Goal: Task Accomplishment & Management: Use online tool/utility

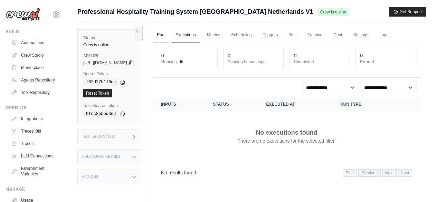
click at [168, 36] on link "Run" at bounding box center [161, 35] width 16 height 14
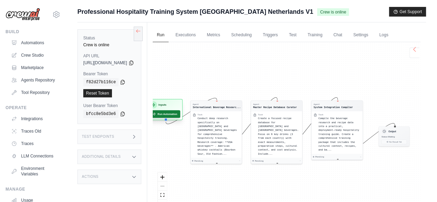
click at [180, 114] on button "Run Automation" at bounding box center [164, 114] width 31 height 8
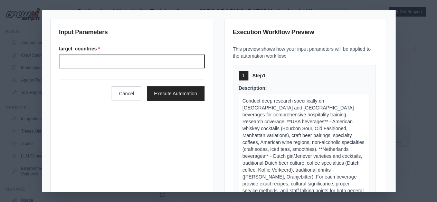
click at [77, 63] on input "Target countries" at bounding box center [131, 61] width 145 height 13
type input "*"
type input "**********"
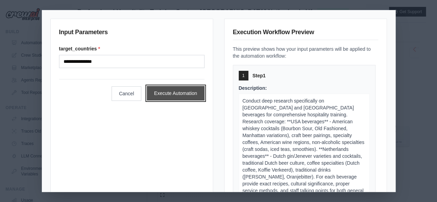
click at [170, 92] on button "Execute Automation" at bounding box center [176, 93] width 58 height 14
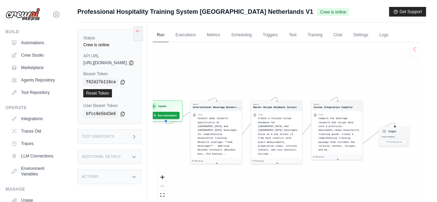
scroll to position [61, 0]
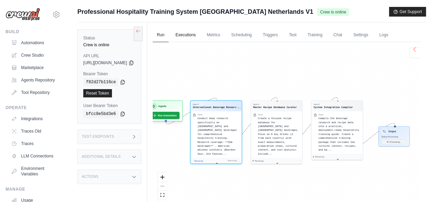
click at [200, 35] on link "Executions" at bounding box center [185, 35] width 29 height 14
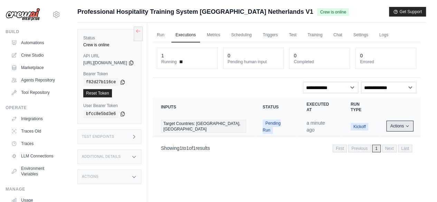
click at [407, 123] on button "Actions" at bounding box center [399, 126] width 25 height 8
click at [374, 137] on link "View Details" at bounding box center [390, 138] width 44 height 11
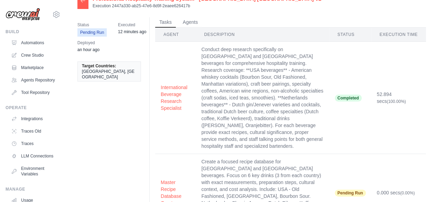
scroll to position [47, 0]
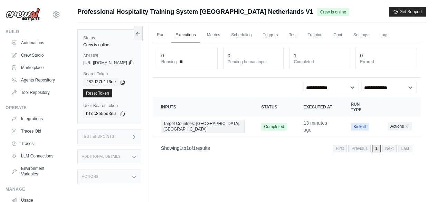
scroll to position [29, 0]
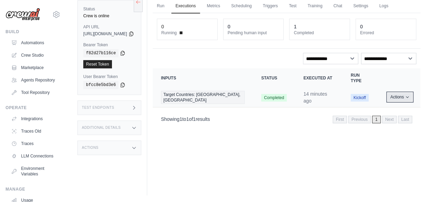
click at [405, 96] on icon "Actions for execution" at bounding box center [407, 97] width 4 height 4
click at [387, 111] on link "View Details" at bounding box center [390, 109] width 44 height 11
click at [30, 54] on link "Crew Studio" at bounding box center [35, 55] width 52 height 11
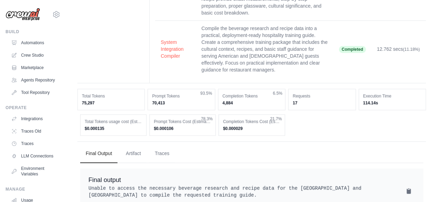
scroll to position [230, 0]
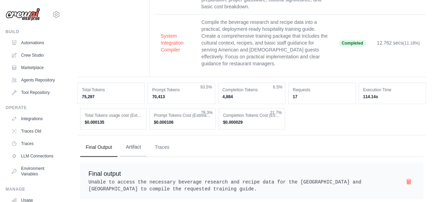
click at [133, 138] on button "Artifact" at bounding box center [133, 147] width 26 height 19
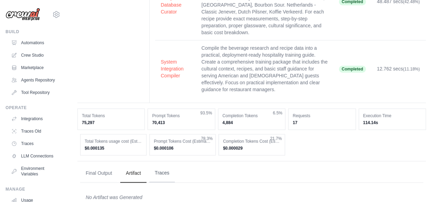
click at [160, 164] on button "Traces" at bounding box center [162, 173] width 26 height 19
click at [103, 164] on button "Final Output" at bounding box center [98, 173] width 37 height 19
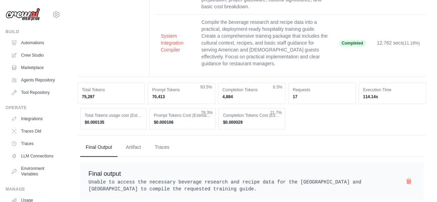
click at [407, 181] on button at bounding box center [408, 184] width 7 height 7
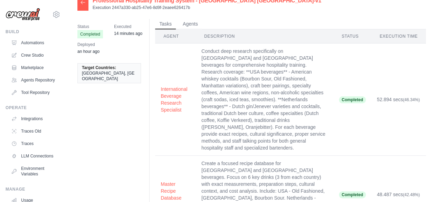
scroll to position [0, 0]
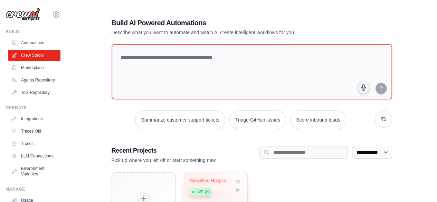
click at [198, 192] on span "Live v4" at bounding box center [201, 192] width 13 height 6
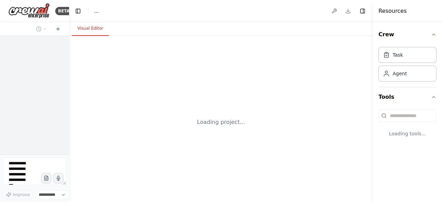
select select "****"
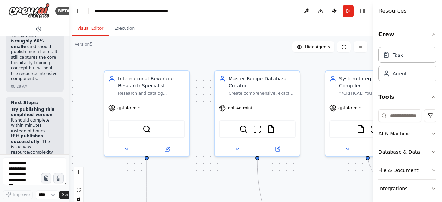
scroll to position [6627, 0]
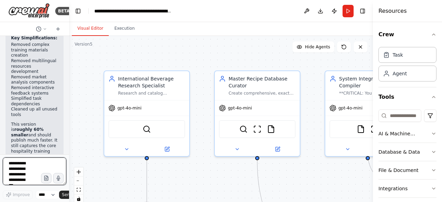
click at [18, 163] on textarea at bounding box center [35, 171] width 64 height 28
paste textarea "**********"
type textarea "**********"
click at [65, 195] on span "Send" at bounding box center [67, 195] width 10 height 6
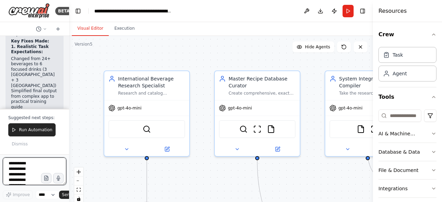
scroll to position [7364, 0]
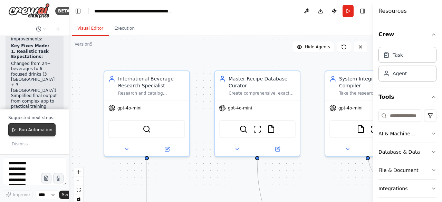
click at [34, 132] on span "Run Automation" at bounding box center [35, 130] width 33 height 6
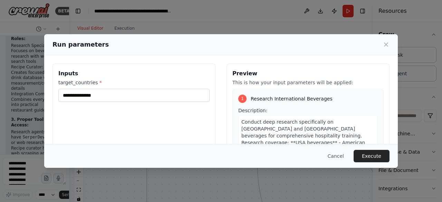
scroll to position [7474, 0]
click at [362, 154] on button "Execute" at bounding box center [371, 156] width 36 height 12
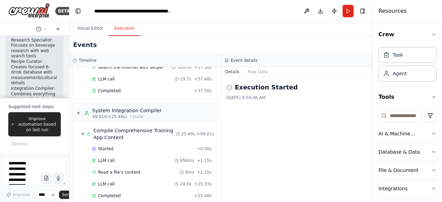
scroll to position [7525, 0]
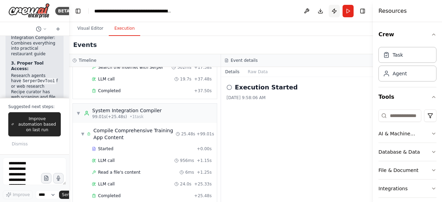
click at [332, 10] on button "Publish" at bounding box center [334, 11] width 11 height 12
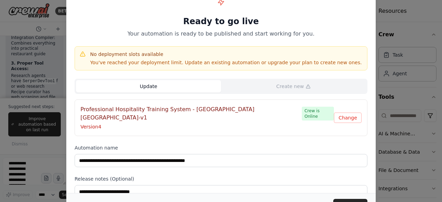
click at [150, 86] on button "Update" at bounding box center [148, 86] width 145 height 12
click at [342, 201] on button "Update" at bounding box center [350, 205] width 34 height 12
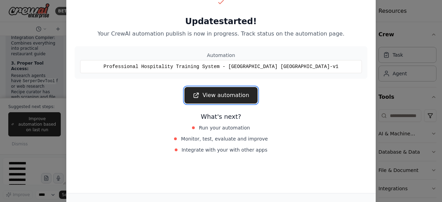
click at [225, 92] on link "View automation" at bounding box center [220, 95] width 73 height 17
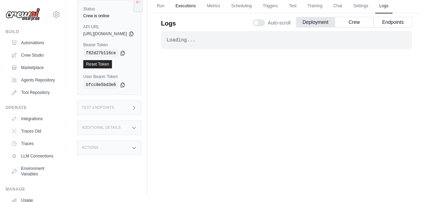
click at [200, 6] on link "Executions" at bounding box center [185, 6] width 29 height 14
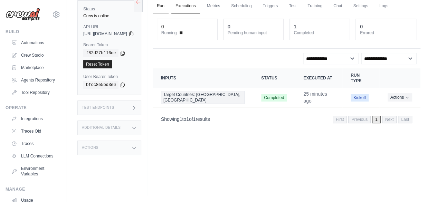
click at [168, 5] on link "Run" at bounding box center [161, 6] width 16 height 14
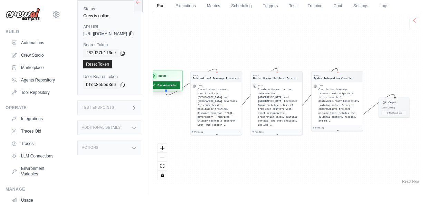
click at [180, 82] on button "Run Automation" at bounding box center [164, 85] width 31 height 8
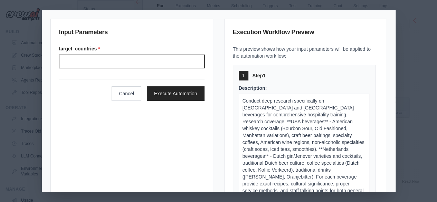
click at [83, 60] on input "Target countries" at bounding box center [131, 61] width 145 height 13
type input "**********"
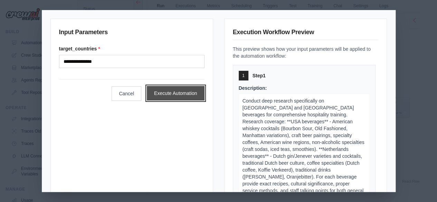
click at [169, 93] on button "Execute Automation" at bounding box center [176, 93] width 58 height 14
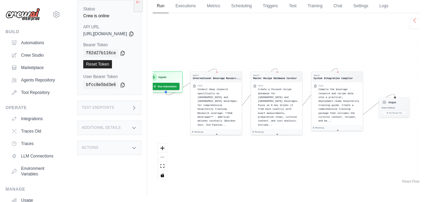
scroll to position [61, 0]
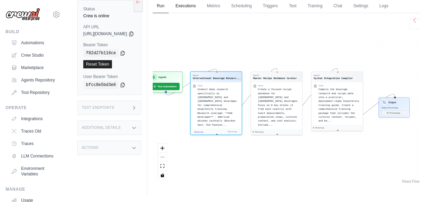
click at [200, 7] on link "Executions" at bounding box center [185, 6] width 29 height 14
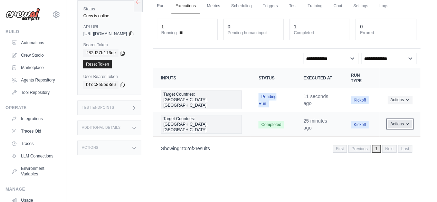
click at [407, 122] on icon "Actions for execution" at bounding box center [407, 124] width 4 height 4
click at [314, 152] on div "Run Executions Metrics Scheduling Triggers Test Training Chat Settings Logs 1 R…" at bounding box center [286, 94] width 279 height 202
click at [405, 95] on button "Actions" at bounding box center [399, 99] width 25 height 8
click at [407, 97] on icon "Actions for execution" at bounding box center [407, 99] width 4 height 4
click at [408, 97] on icon "Actions for execution" at bounding box center [407, 99] width 4 height 4
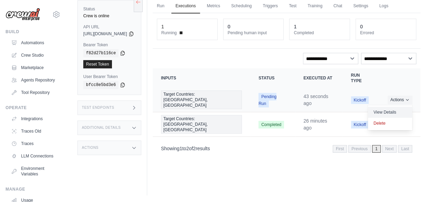
click at [387, 108] on link "View Details" at bounding box center [390, 112] width 44 height 11
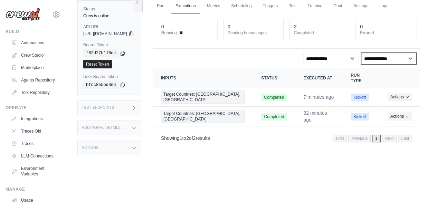
click at [409, 58] on select "**********" at bounding box center [388, 58] width 55 height 11
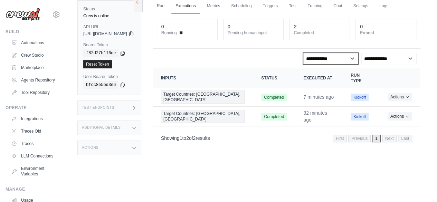
click at [350, 57] on select "**********" at bounding box center [330, 58] width 55 height 11
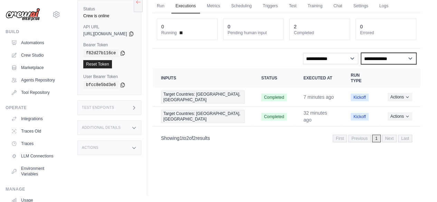
click at [410, 60] on select "**********" at bounding box center [388, 58] width 55 height 11
select select "*****"
click at [361, 53] on select "**********" at bounding box center [388, 58] width 55 height 11
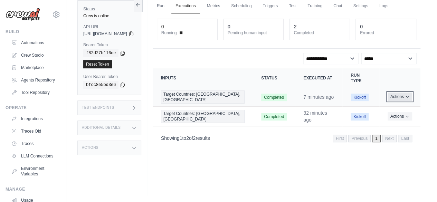
click at [406, 96] on icon "Actions for execution" at bounding box center [407, 96] width 2 height 1
click at [387, 108] on link "View Details" at bounding box center [390, 109] width 44 height 11
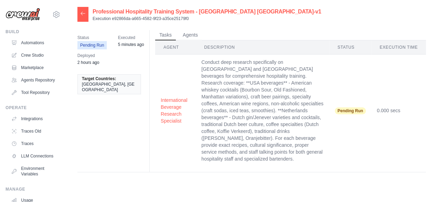
click at [391, 72] on td "0.000 secs" at bounding box center [398, 111] width 55 height 112
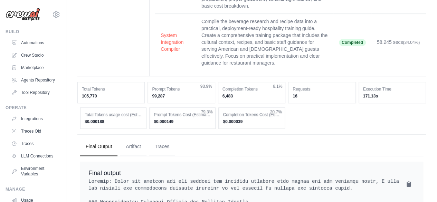
scroll to position [242, 0]
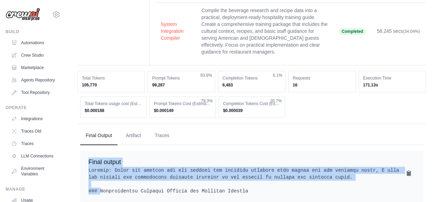
drag, startPoint x: 89, startPoint y: 146, endPoint x: 319, endPoint y: 162, distance: 230.4
copy div "Final output Thought: Since the website did not contain the specific beverage d…"
click at [33, 55] on link "Crew Studio" at bounding box center [35, 55] width 52 height 11
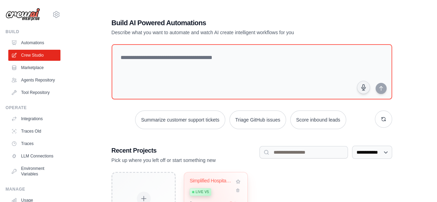
click at [199, 191] on span "Live v5" at bounding box center [201, 192] width 13 height 6
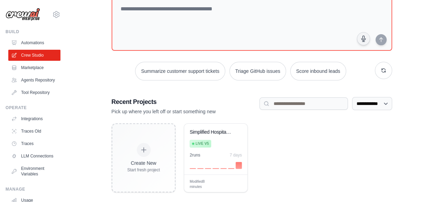
scroll to position [57, 0]
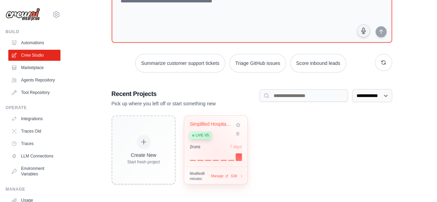
click at [213, 152] on div at bounding box center [215, 156] width 52 height 8
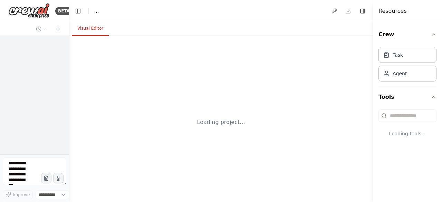
select select "****"
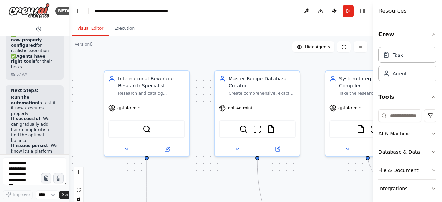
scroll to position [7474, 0]
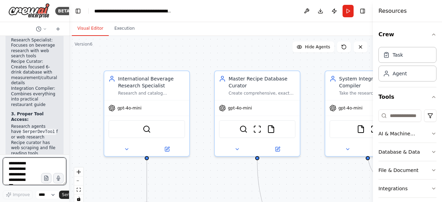
click at [24, 160] on textarea at bounding box center [35, 171] width 64 height 28
paste textarea "**********"
click at [64, 196] on span "Send" at bounding box center [67, 195] width 10 height 6
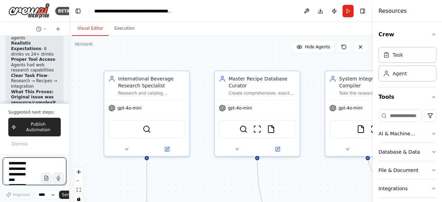
scroll to position [8156, 0]
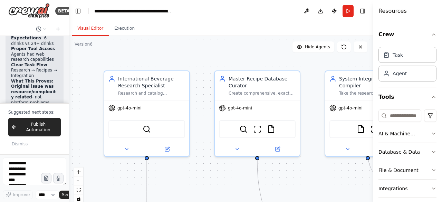
drag, startPoint x: 18, startPoint y: 69, endPoint x: 23, endPoint y: 92, distance: 23.4
copy p "gradually add back some complexity to create a more comprehensive system"
click at [16, 167] on textarea "**********" at bounding box center [35, 171] width 64 height 28
paste textarea
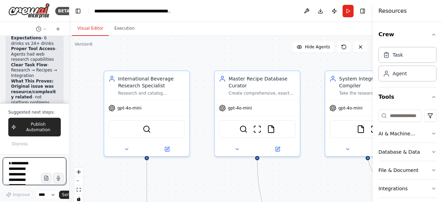
scroll to position [47, 0]
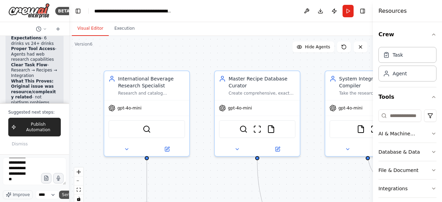
click at [65, 196] on span "Send" at bounding box center [67, 195] width 10 height 6
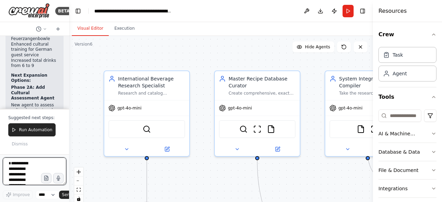
scroll to position [9044, 0]
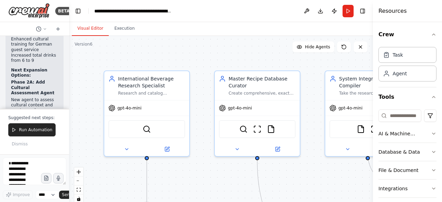
drag, startPoint x: 36, startPoint y: 80, endPoint x: 29, endPoint y: 91, distance: 13.5
copy p "proceed with the next phase expansion"
click at [21, 167] on textarea "**********" at bounding box center [35, 171] width 64 height 28
paste textarea
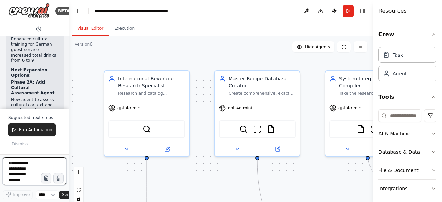
scroll to position [20, 0]
click at [67, 198] on div at bounding box center [67, 101] width 3 height 202
click at [63, 195] on span "Send" at bounding box center [67, 195] width 10 height 6
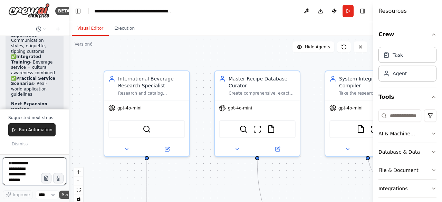
scroll to position [10101, 0]
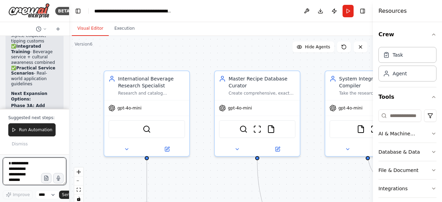
click at [24, 165] on textarea "**********" at bounding box center [35, 171] width 64 height 28
drag, startPoint x: 30, startPoint y: 81, endPoint x: 28, endPoint y: 91, distance: 10.6
copy p "continue to the next phase expansion"
click at [16, 166] on textarea "**********" at bounding box center [35, 171] width 64 height 28
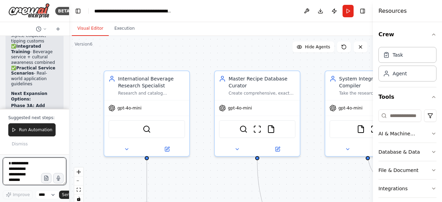
paste textarea
type textarea "**********"
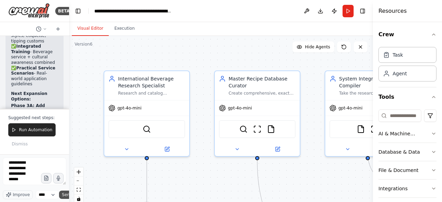
click at [64, 193] on span "Send" at bounding box center [67, 195] width 10 height 6
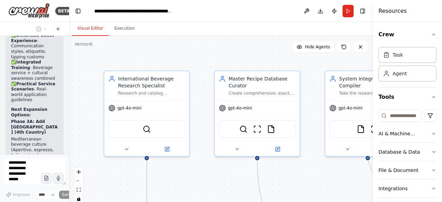
scroll to position [10103, 0]
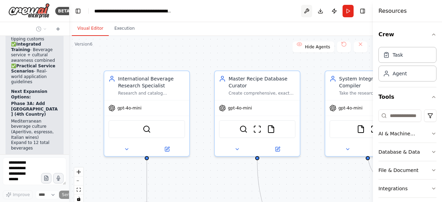
click at [306, 11] on button at bounding box center [306, 11] width 11 height 12
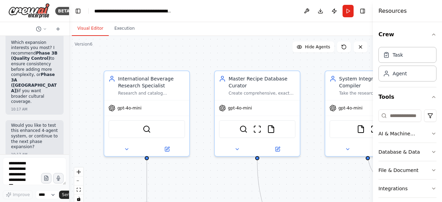
scroll to position [10364, 0]
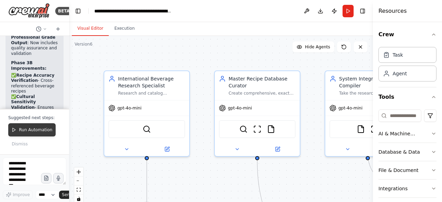
click at [29, 132] on span "Run Automation" at bounding box center [35, 130] width 33 height 6
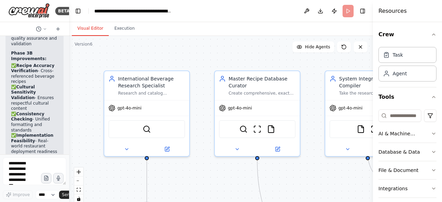
scroll to position [10930, 0]
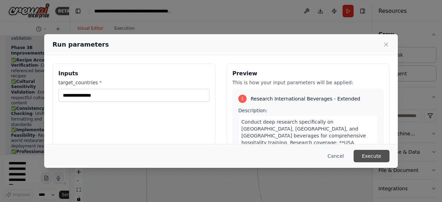
click at [367, 154] on button "Execute" at bounding box center [371, 156] width 36 height 12
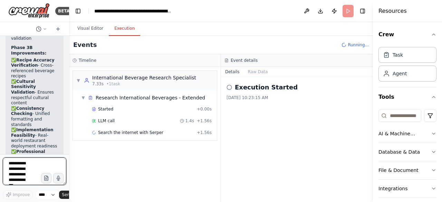
click at [31, 168] on textarea at bounding box center [35, 171] width 64 height 28
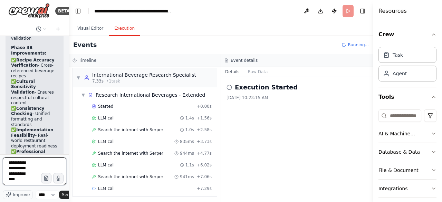
scroll to position [14, 0]
type textarea "**********"
click at [65, 195] on span "Send" at bounding box center [67, 195] width 10 height 6
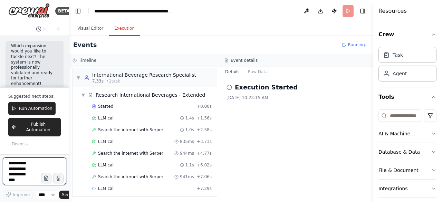
scroll to position [11349, 0]
click at [66, 91] on div at bounding box center [67, 101] width 3 height 202
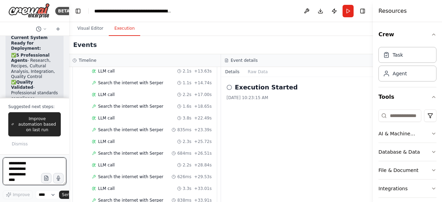
scroll to position [11505, 0]
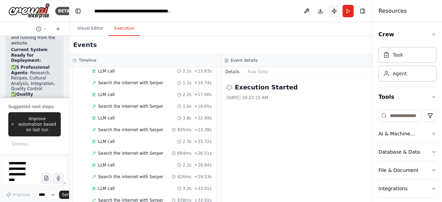
click at [335, 10] on button "Publish" at bounding box center [334, 11] width 11 height 12
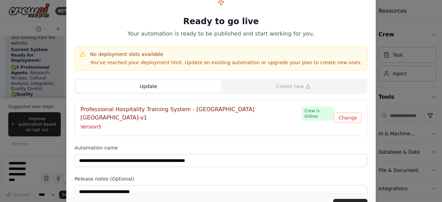
click at [158, 86] on button "Update" at bounding box center [148, 86] width 145 height 12
click at [343, 201] on button "Update" at bounding box center [350, 205] width 34 height 12
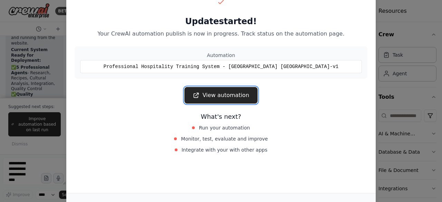
click at [227, 96] on link "View automation" at bounding box center [220, 95] width 73 height 17
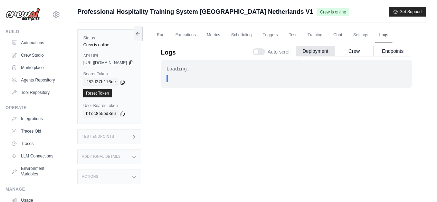
click at [168, 28] on link "Run" at bounding box center [161, 35] width 16 height 14
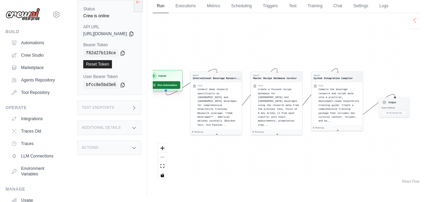
click at [178, 86] on button "Run Automation" at bounding box center [164, 85] width 31 height 8
click at [180, 83] on button "Run Automation" at bounding box center [164, 85] width 31 height 8
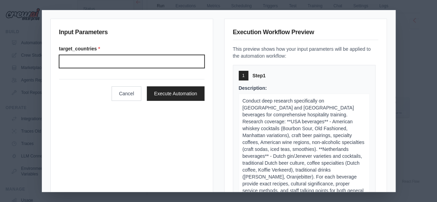
click at [85, 59] on input "Target countries" at bounding box center [131, 61] width 145 height 13
click at [115, 57] on input "**********" at bounding box center [131, 61] width 145 height 13
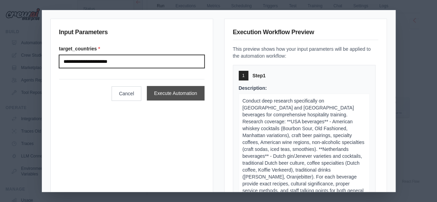
type input "**********"
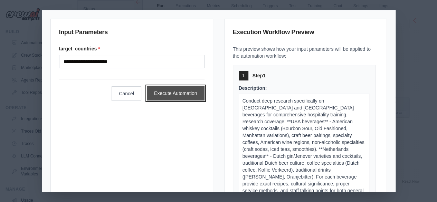
click at [170, 96] on button "Execute Automation" at bounding box center [176, 93] width 58 height 14
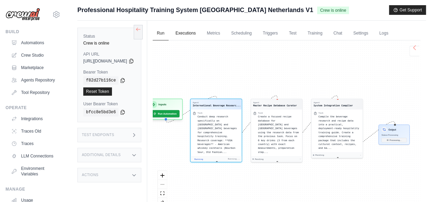
scroll to position [61, 0]
click at [198, 34] on link "Executions" at bounding box center [185, 33] width 29 height 14
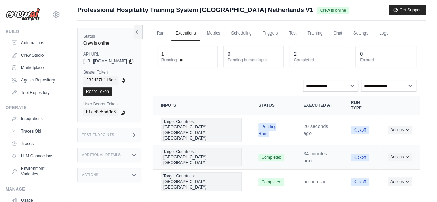
click at [246, 146] on td "Target Countries: [GEOGRAPHIC_DATA], [GEOGRAPHIC_DATA]" at bounding box center [201, 157] width 97 height 25
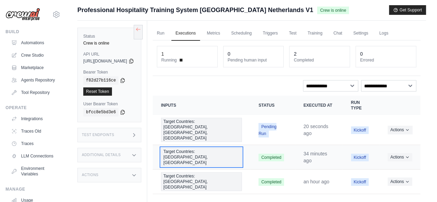
click at [236, 148] on span "Target Countries: [GEOGRAPHIC_DATA], [GEOGRAPHIC_DATA]" at bounding box center [201, 157] width 81 height 19
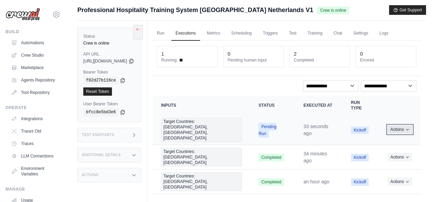
click at [407, 127] on icon "Actions for execution" at bounding box center [407, 129] width 4 height 4
click at [408, 127] on icon "Actions for execution" at bounding box center [407, 129] width 4 height 4
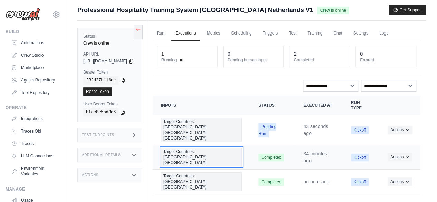
click at [211, 148] on span "Target Countries: [GEOGRAPHIC_DATA], [GEOGRAPHIC_DATA]" at bounding box center [201, 157] width 81 height 19
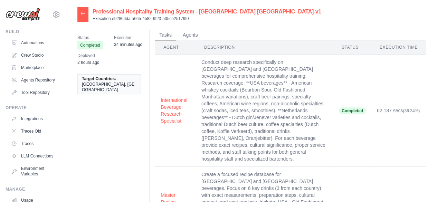
click at [81, 12] on icon at bounding box center [83, 14] width 6 height 6
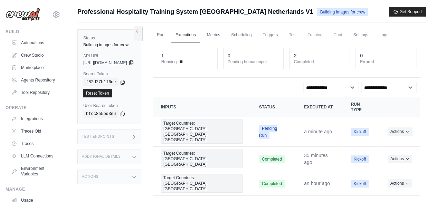
click at [134, 62] on icon at bounding box center [131, 63] width 6 height 6
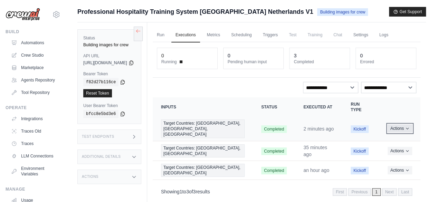
click at [407, 126] on icon "Actions for execution" at bounding box center [407, 128] width 4 height 4
click at [383, 139] on link "View Details" at bounding box center [390, 141] width 44 height 11
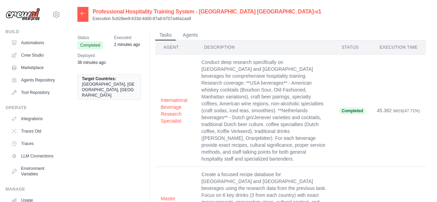
click at [81, 13] on icon at bounding box center [83, 13] width 4 height 3
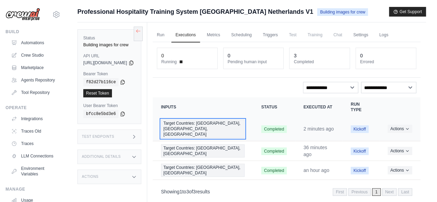
click at [212, 124] on span "Target Countries: USA, Netherlands, Germany" at bounding box center [203, 128] width 84 height 19
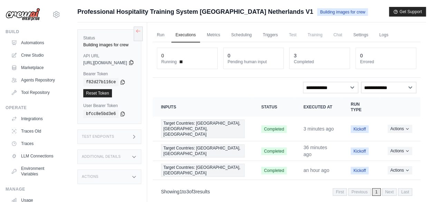
click at [133, 61] on icon at bounding box center [131, 62] width 4 height 4
click at [409, 86] on select "**********" at bounding box center [388, 87] width 55 height 11
select select "****"
click at [361, 82] on select "**********" at bounding box center [388, 87] width 55 height 11
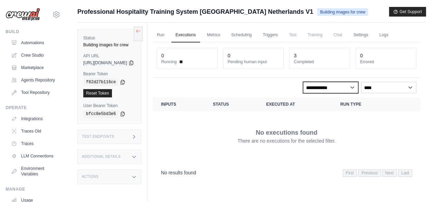
click at [353, 87] on select "**********" at bounding box center [330, 87] width 55 height 11
select select "*********"
click at [303, 82] on select "**********" at bounding box center [330, 87] width 55 height 11
click at [168, 33] on link "Run" at bounding box center [161, 35] width 16 height 14
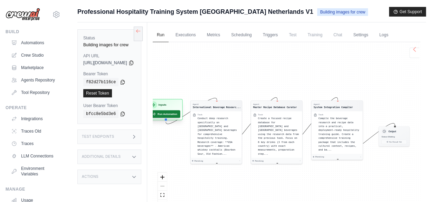
click at [180, 114] on button "Run Automation" at bounding box center [164, 114] width 31 height 8
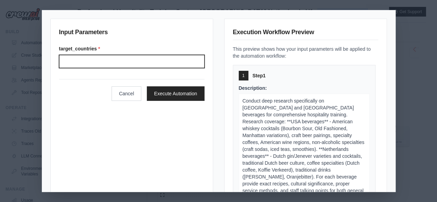
click at [88, 61] on input "target_countries *" at bounding box center [131, 61] width 145 height 13
type input "**********"
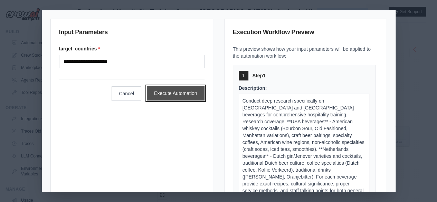
click at [174, 95] on button "Execute Automation" at bounding box center [176, 93] width 58 height 14
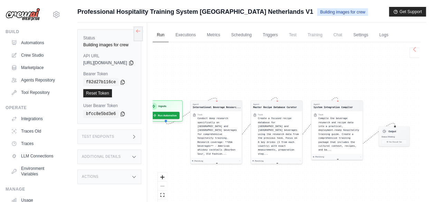
scroll to position [61, 0]
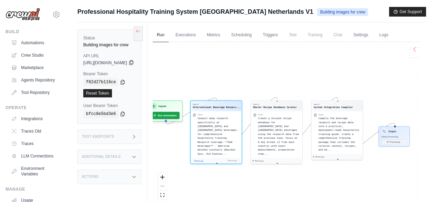
click at [134, 64] on icon at bounding box center [131, 63] width 6 height 6
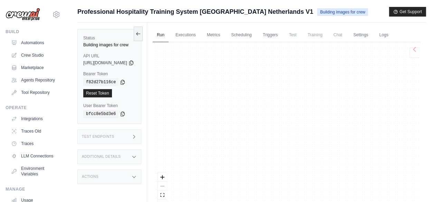
scroll to position [183, 0]
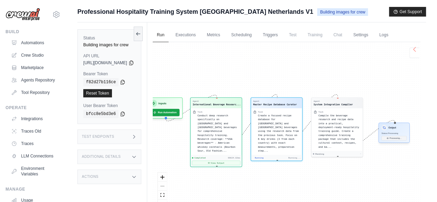
click at [398, 132] on span "Status: Processing" at bounding box center [389, 133] width 17 height 2
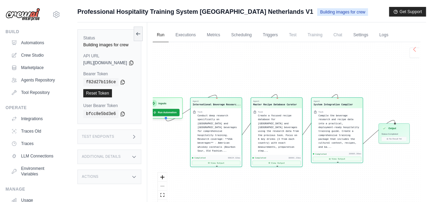
scroll to position [294, 0]
click at [200, 35] on link "Executions" at bounding box center [185, 35] width 29 height 14
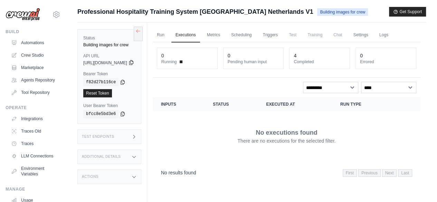
click at [133, 64] on icon at bounding box center [131, 62] width 4 height 4
click at [38, 55] on link "Crew Studio" at bounding box center [35, 55] width 52 height 11
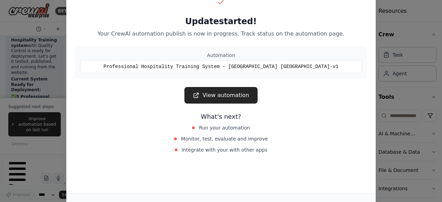
scroll to position [11505, 0]
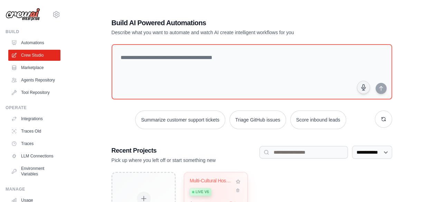
click at [221, 187] on div "Live v6" at bounding box center [211, 191] width 45 height 9
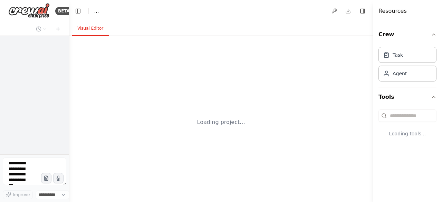
select select "****"
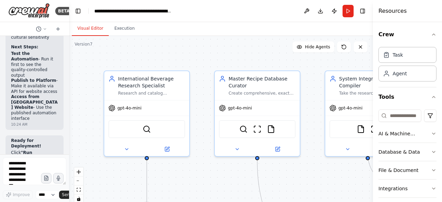
scroll to position [11454, 0]
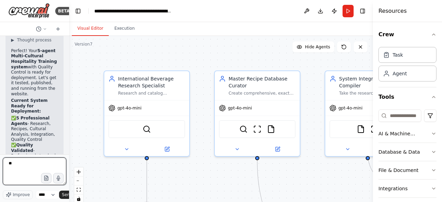
type textarea "*"
paste textarea "**********"
type textarea "**********"
click at [63, 195] on span "Send" at bounding box center [67, 195] width 10 height 6
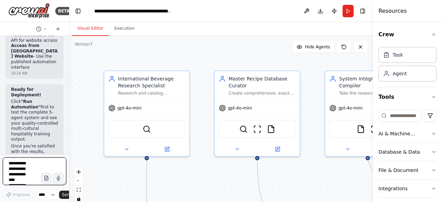
scroll to position [11707, 0]
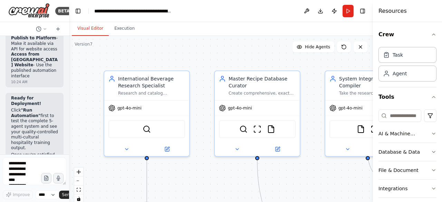
drag, startPoint x: 12, startPoint y: 79, endPoint x: 36, endPoint y: 90, distance: 25.6
copy li "https://app.crewai.com/ (main dashboard)"
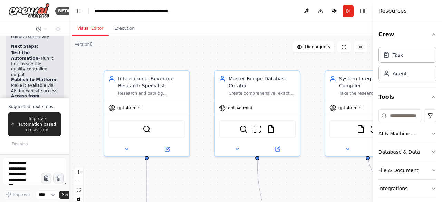
scroll to position [11651, 0]
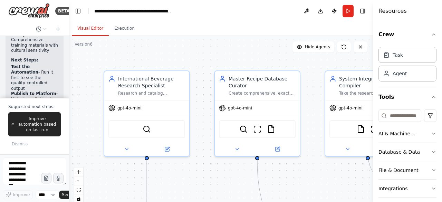
click at [67, 101] on div at bounding box center [67, 101] width 3 height 202
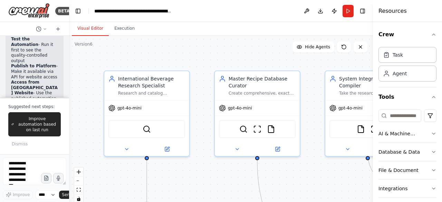
scroll to position [11692, 0]
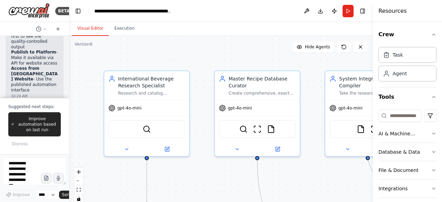
drag, startPoint x: 12, startPoint y: 58, endPoint x: 24, endPoint y: 65, distance: 13.6
copy code "[URL][DOMAIN_NAME]"
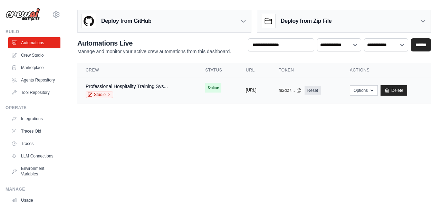
click at [246, 89] on button "[URL]" at bounding box center [251, 90] width 11 height 6
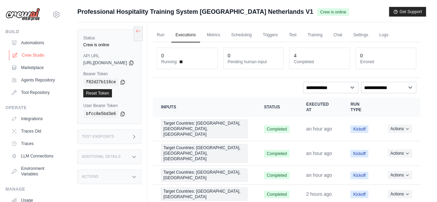
click at [37, 54] on link "Crew Studio" at bounding box center [35, 55] width 52 height 11
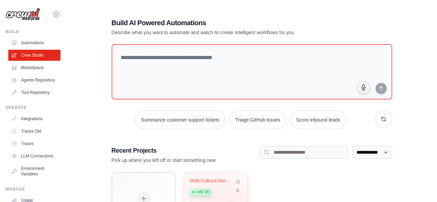
click at [231, 196] on div "Multi-Cultural Hospitality Training... Live v6" at bounding box center [211, 188] width 45 height 21
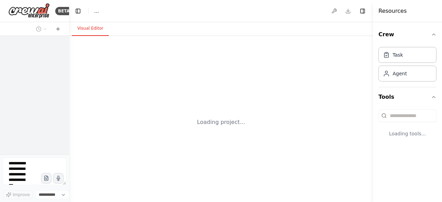
select select "****"
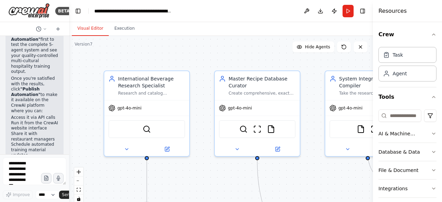
scroll to position [11772, 0]
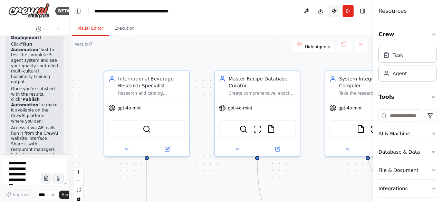
click at [335, 11] on button "Publish" at bounding box center [334, 11] width 11 height 12
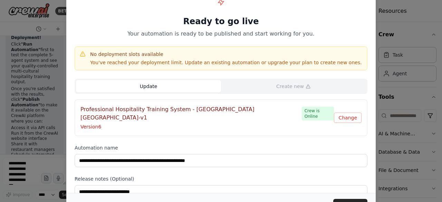
click at [153, 82] on button "Update" at bounding box center [148, 86] width 145 height 12
click at [340, 201] on button "Update" at bounding box center [350, 205] width 34 height 12
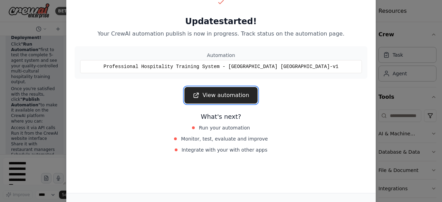
click at [212, 95] on link "View automation" at bounding box center [220, 95] width 73 height 17
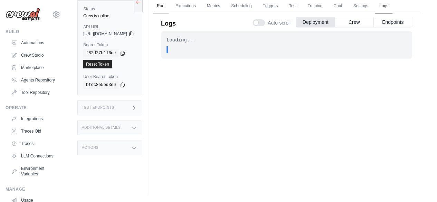
click at [168, 6] on link "Run" at bounding box center [161, 6] width 16 height 14
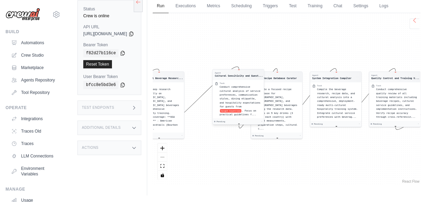
drag, startPoint x: 211, startPoint y: 102, endPoint x: 236, endPoint y: 100, distance: 24.9
click at [236, 100] on div "Task Conduct comprehensive cultural analysis of service preferences, communicat…" at bounding box center [237, 99] width 51 height 39
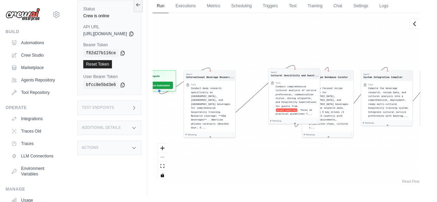
drag, startPoint x: 220, startPoint y: 80, endPoint x: 307, endPoint y: 82, distance: 87.3
click at [307, 82] on div "Agent International Beverage Researc... Task Conduct deep research specifically…" at bounding box center [286, 99] width 267 height 172
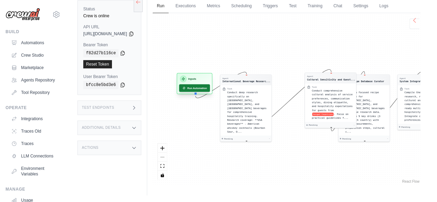
click at [209, 87] on button "Run Automation" at bounding box center [194, 88] width 31 height 8
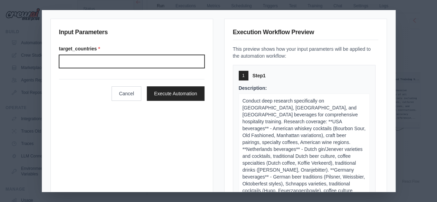
click at [81, 63] on input "Target countries" at bounding box center [131, 61] width 145 height 13
type input "**********"
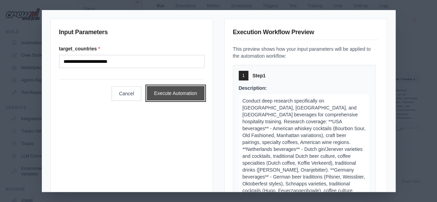
click at [164, 95] on button "Execute Automation" at bounding box center [176, 93] width 58 height 14
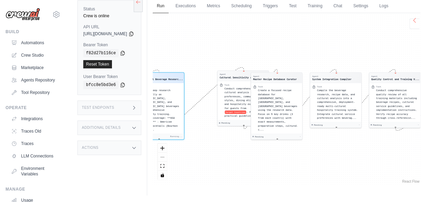
scroll to position [61, 0]
click at [199, 6] on link "Executions" at bounding box center [185, 6] width 29 height 14
